Goal: Communication & Community: Participate in discussion

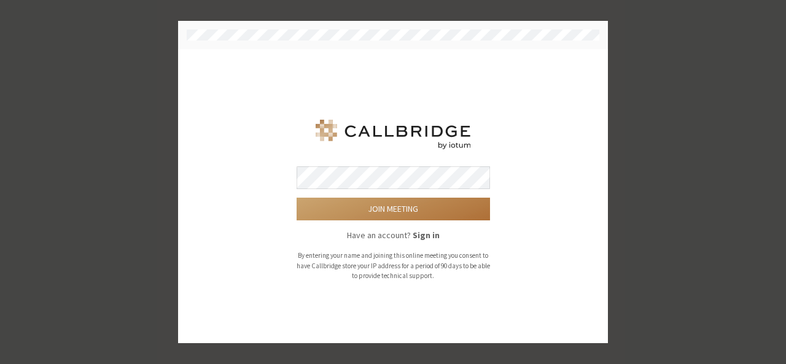
click at [398, 207] on button "Join meeting" at bounding box center [393, 209] width 193 height 23
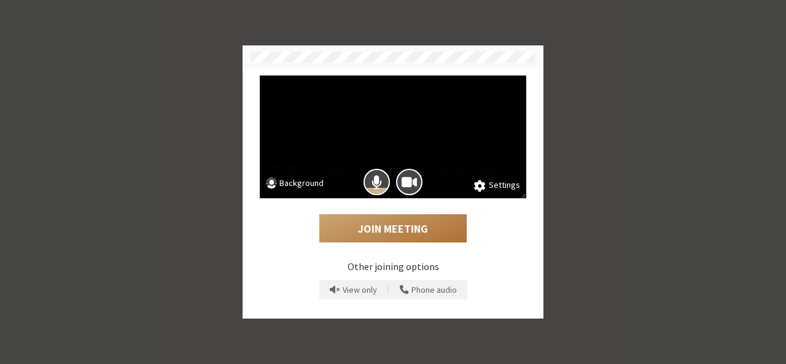
click at [397, 234] on button "Join Meeting" at bounding box center [392, 228] width 147 height 28
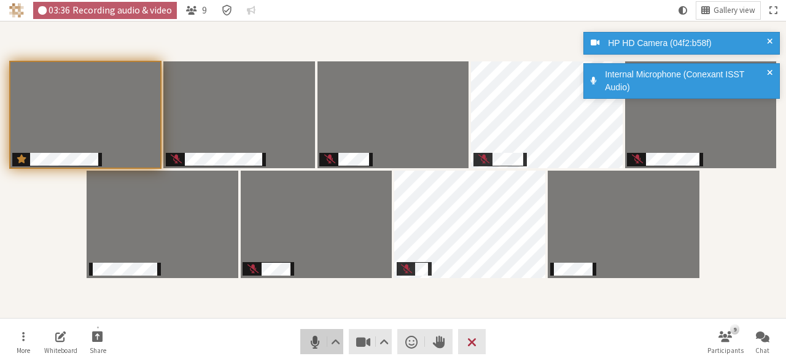
click at [311, 343] on span "Mute (Alt+A)" at bounding box center [314, 342] width 17 height 17
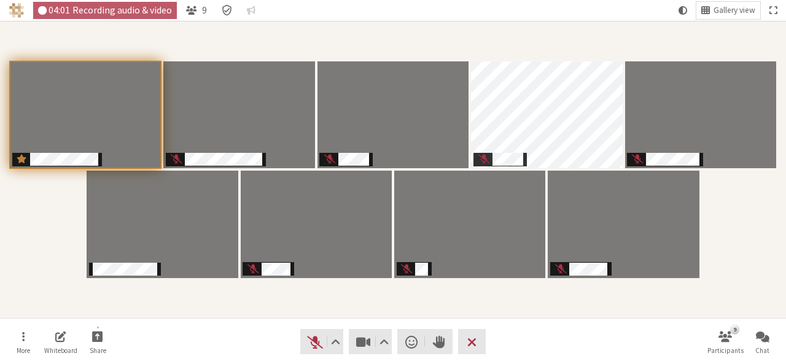
click at [517, 352] on nav "More Whiteboard Share Audio Video Send a reaction Raise hand Leave 9 Participan…" at bounding box center [393, 342] width 774 height 46
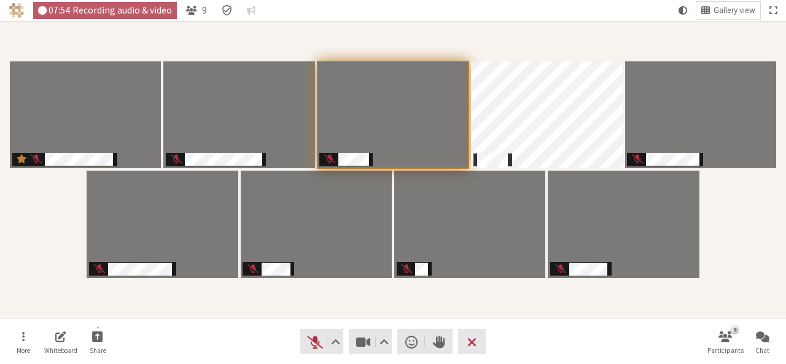
click at [738, 279] on div "Participants" at bounding box center [393, 169] width 769 height 280
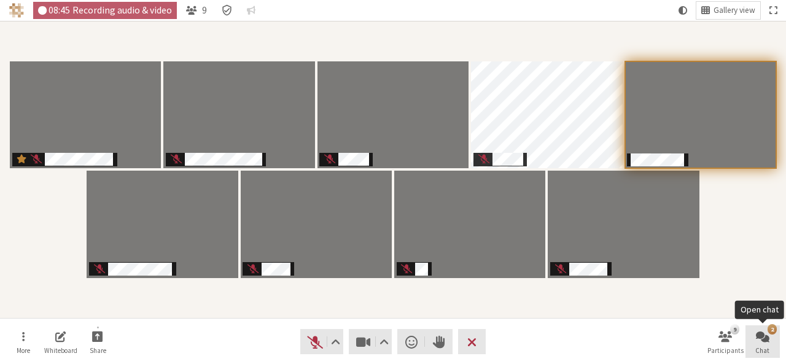
click at [773, 356] on button "2 Chat" at bounding box center [763, 342] width 34 height 33
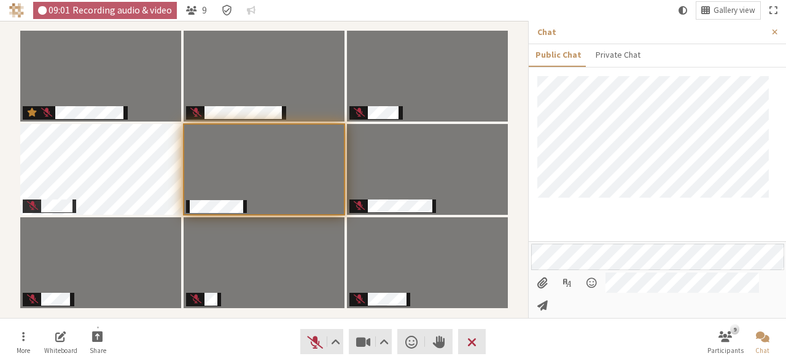
click at [529, 283] on div at bounding box center [657, 279] width 257 height 77
click at [776, 34] on span "Close sidebar" at bounding box center [775, 32] width 6 height 9
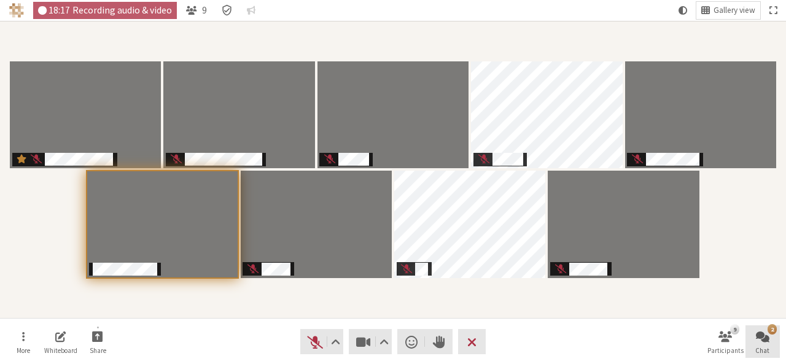
click at [757, 341] on span "Open chat" at bounding box center [763, 336] width 14 height 14
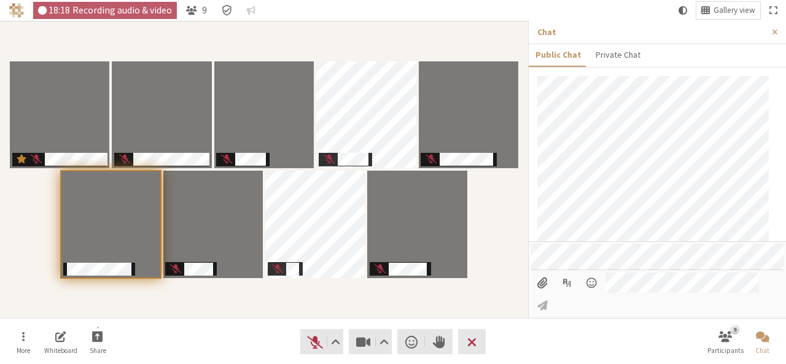
scroll to position [45, 0]
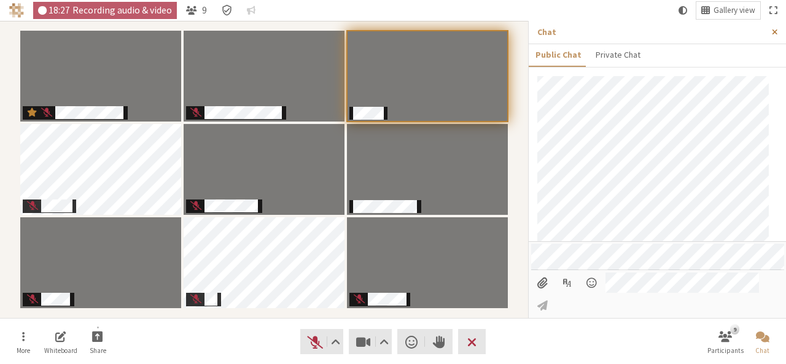
click at [776, 32] on span "Close sidebar" at bounding box center [775, 32] width 6 height 9
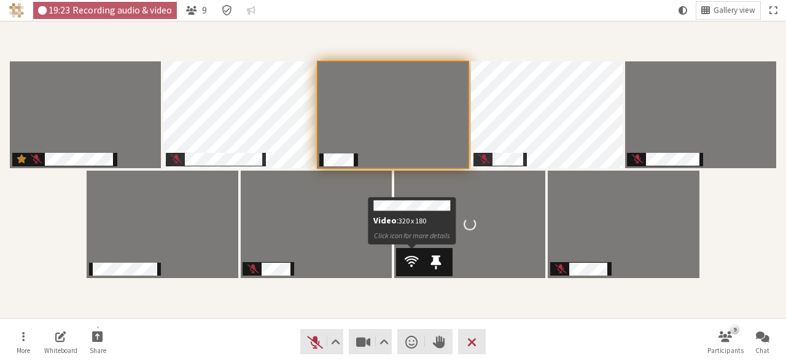
click at [411, 259] on span "Participants" at bounding box center [412, 262] width 14 height 16
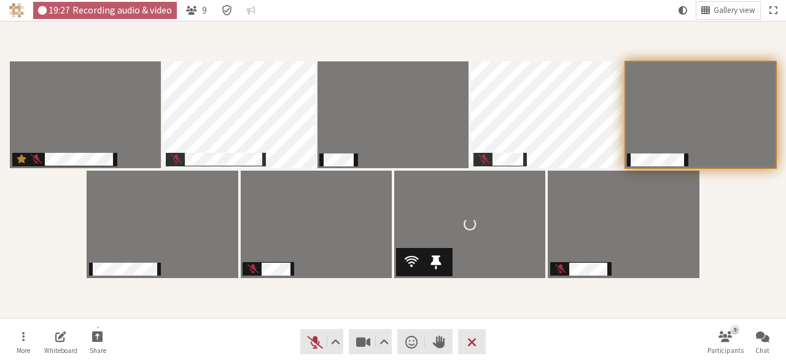
click at [483, 277] on video "Participants" at bounding box center [469, 224] width 151 height 107
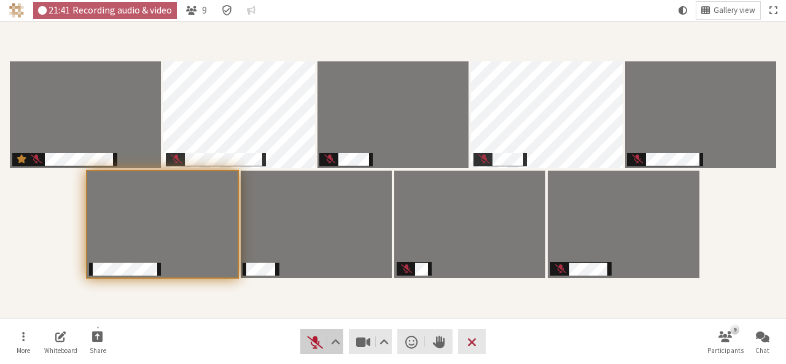
click at [318, 334] on span "Unmute (Alt+A)" at bounding box center [314, 342] width 17 height 17
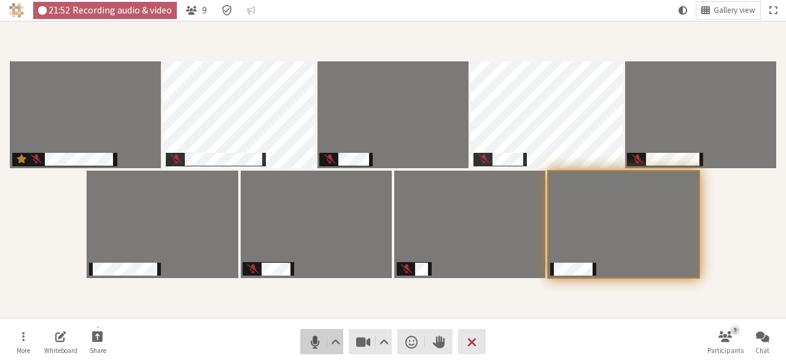
click at [311, 346] on span "Mute (Alt+A)" at bounding box center [314, 342] width 17 height 17
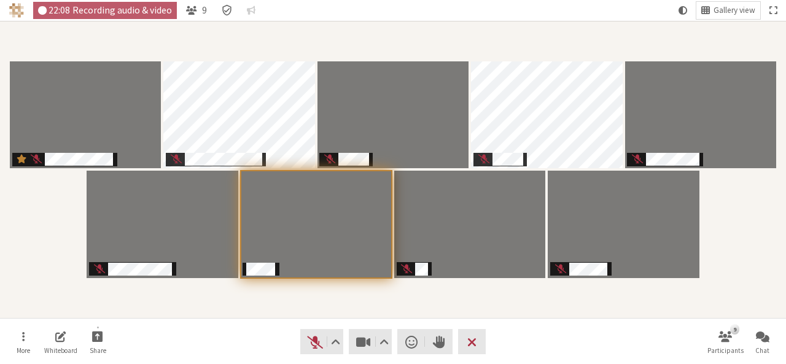
click at [539, 346] on nav "More Whiteboard Share Audio Video Send a reaction Raise hand Leave 9 Participan…" at bounding box center [393, 342] width 774 height 46
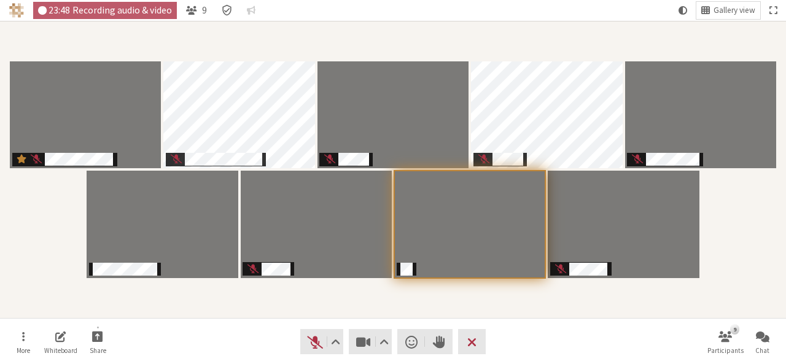
click at [751, 270] on div "Participants" at bounding box center [393, 169] width 769 height 280
click at [312, 343] on span "Unmute (Alt+A)" at bounding box center [314, 342] width 17 height 17
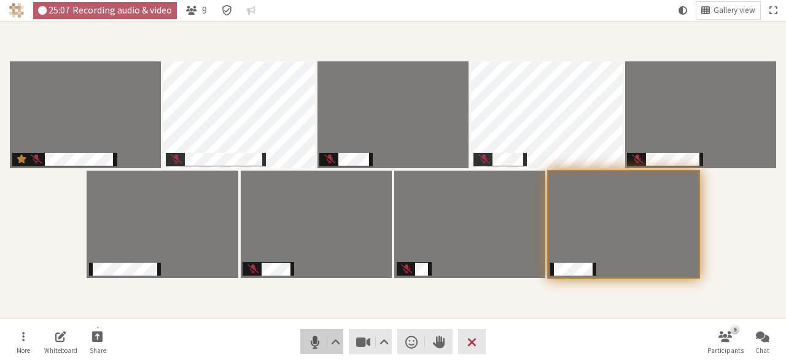
click at [318, 337] on span "Mute (Alt+A)" at bounding box center [314, 342] width 17 height 17
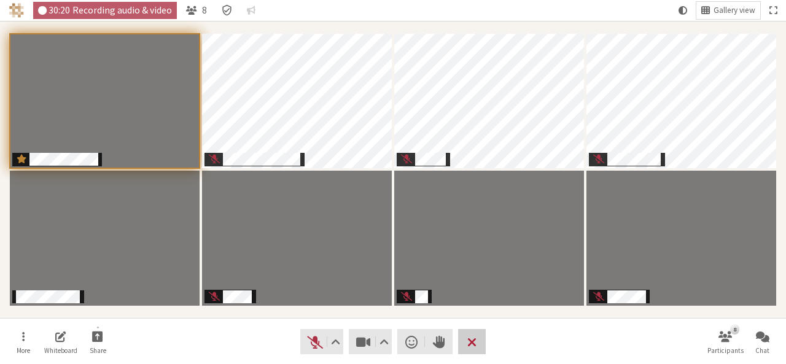
click at [472, 335] on span "Leave meeting" at bounding box center [471, 342] width 9 height 17
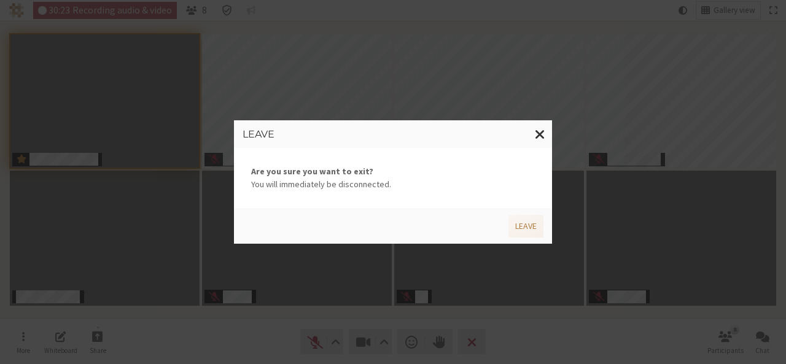
click at [529, 314] on div "Leave Are you sure you want to exit? You will immediately be disconnected. Leave" at bounding box center [393, 182] width 786 height 364
click at [542, 133] on span "Close modal" at bounding box center [540, 134] width 10 height 15
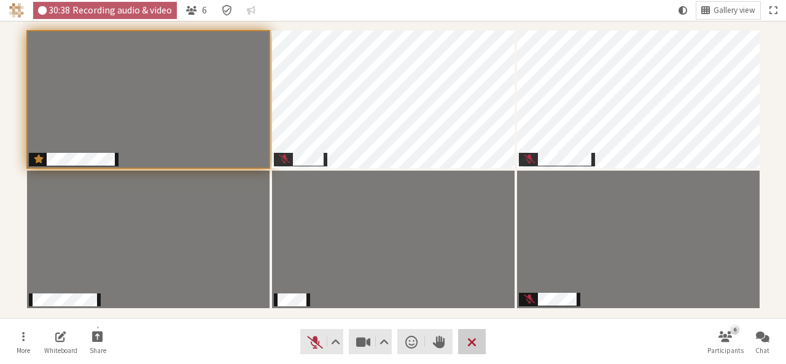
click at [477, 339] on span "Leave meeting" at bounding box center [471, 342] width 9 height 17
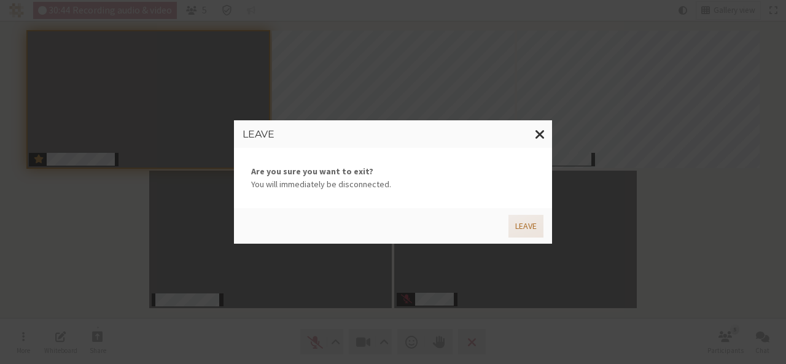
click at [525, 229] on button "Leave" at bounding box center [526, 226] width 35 height 23
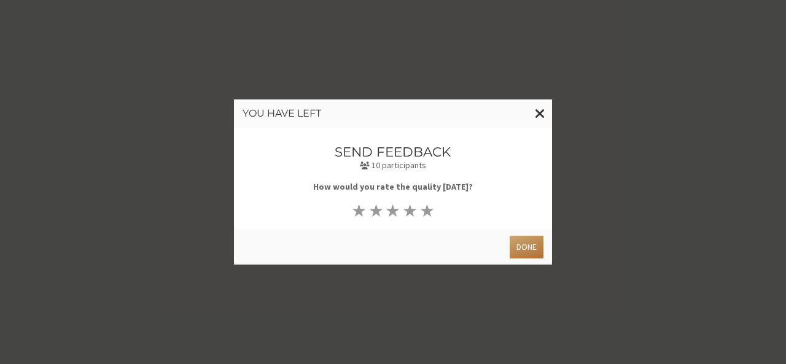
click at [525, 244] on button "Done" at bounding box center [527, 247] width 34 height 23
